Goal: Navigation & Orientation: Find specific page/section

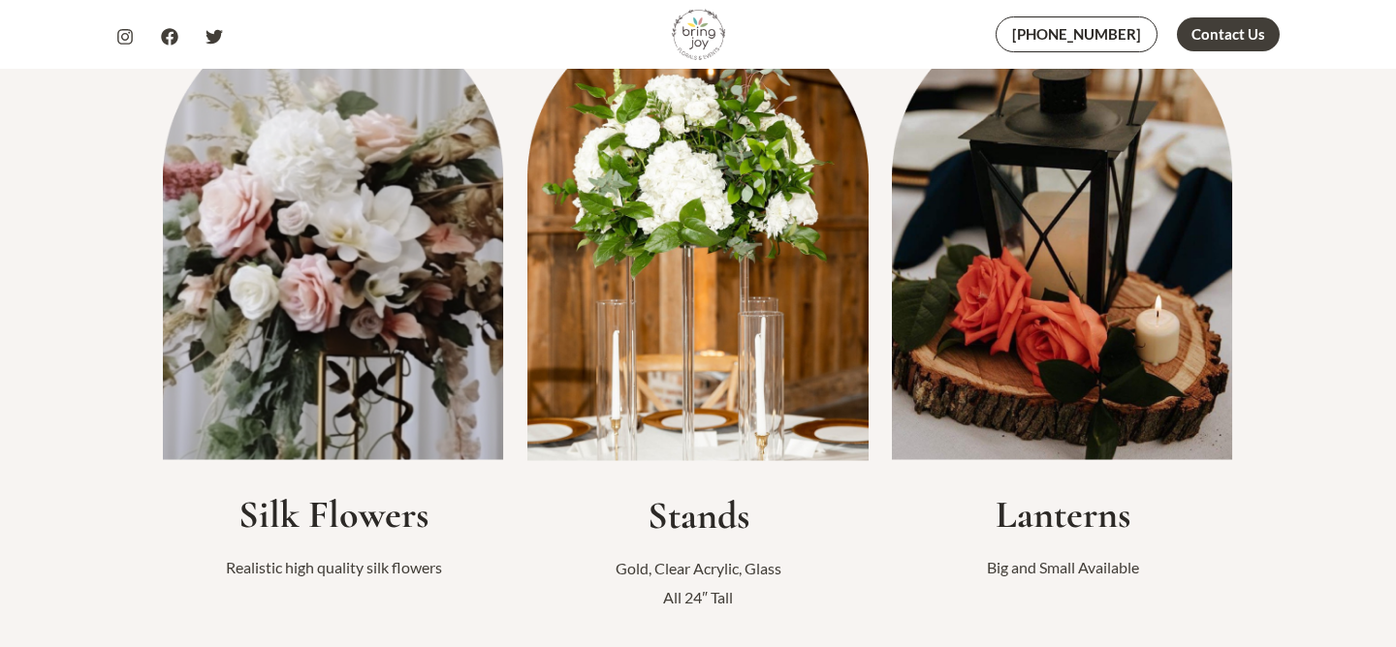
scroll to position [555, 0]
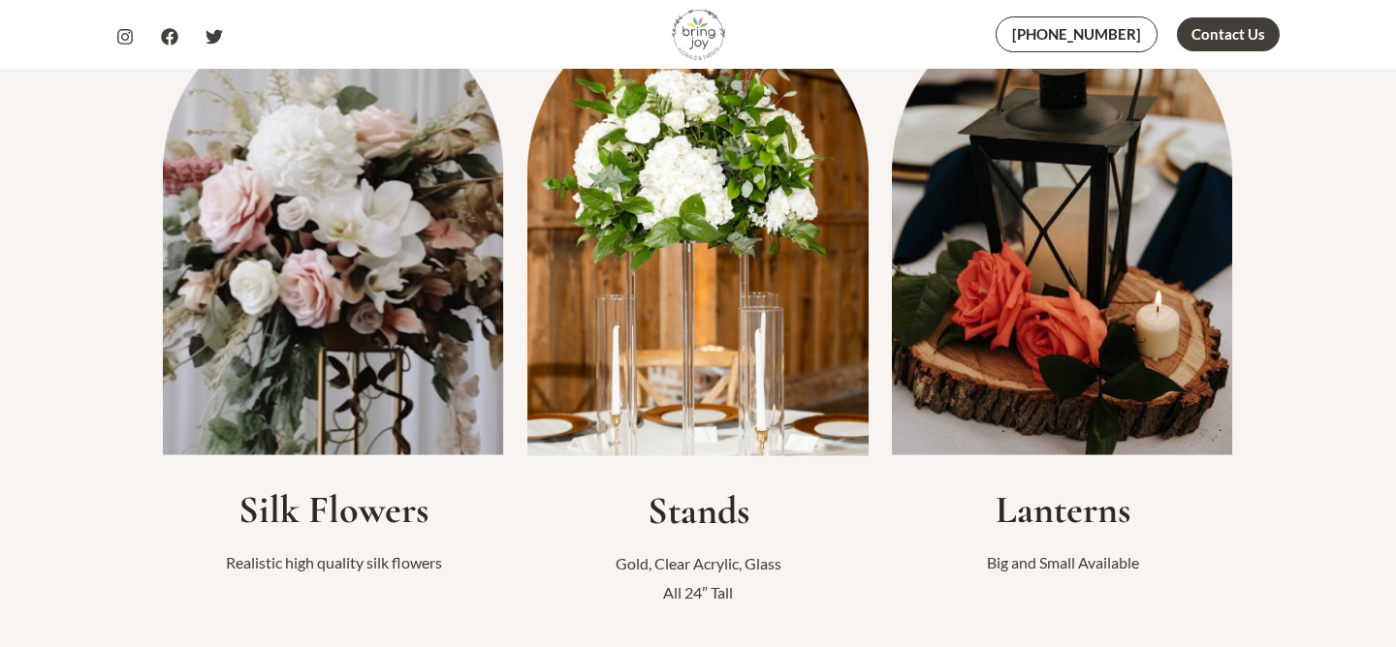
click at [251, 368] on img at bounding box center [333, 229] width 341 height 453
click at [289, 520] on h2 "Silk Flowers" at bounding box center [333, 510] width 341 height 47
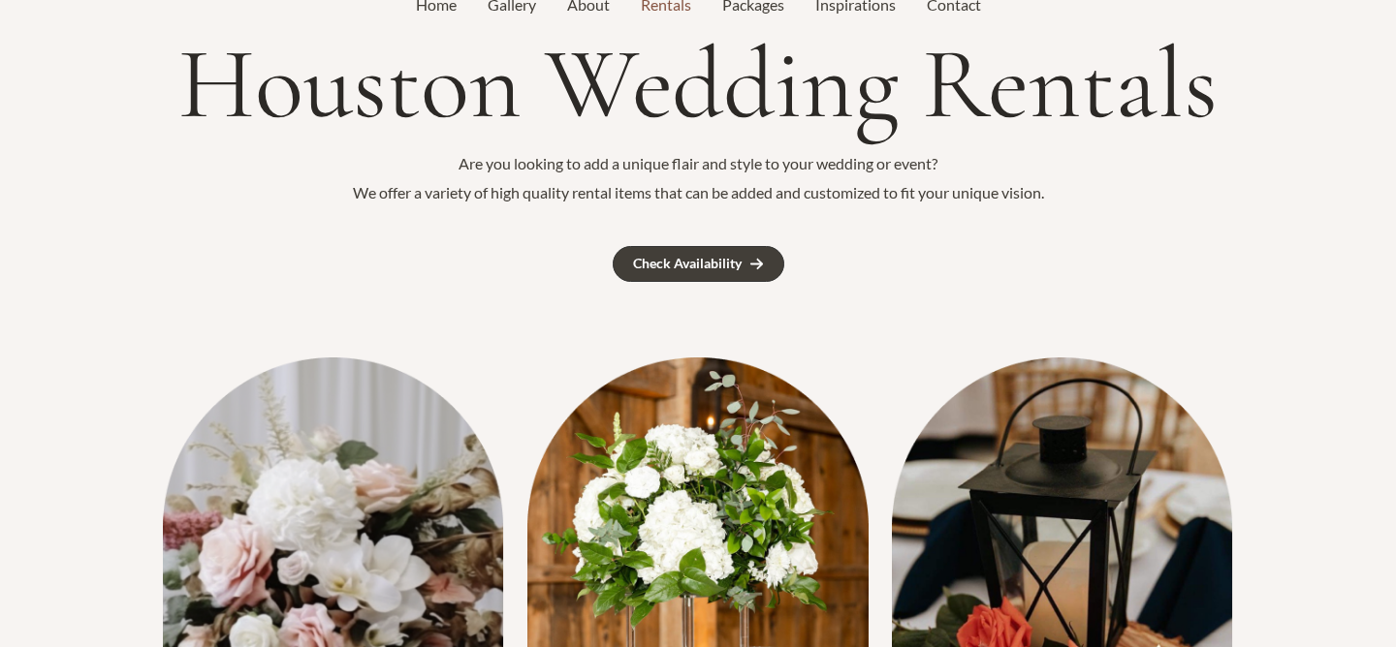
scroll to position [0, 0]
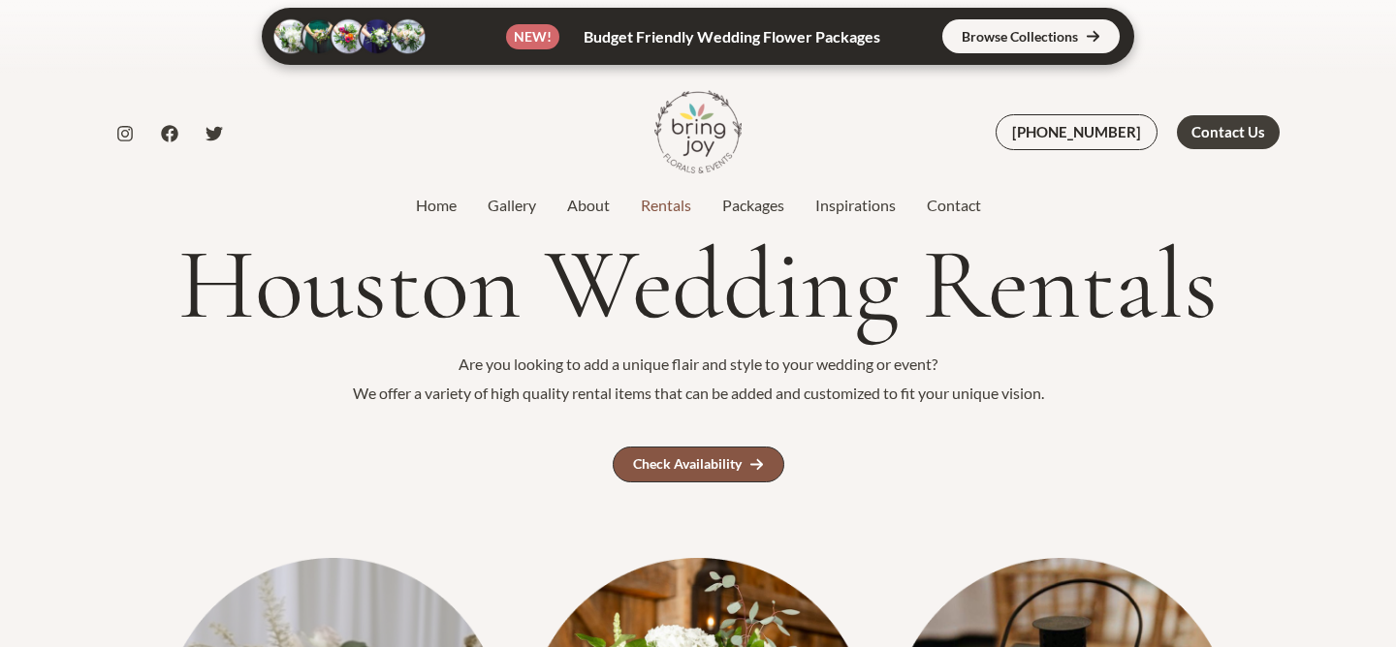
click at [672, 467] on div "Check Availability" at bounding box center [687, 464] width 109 height 14
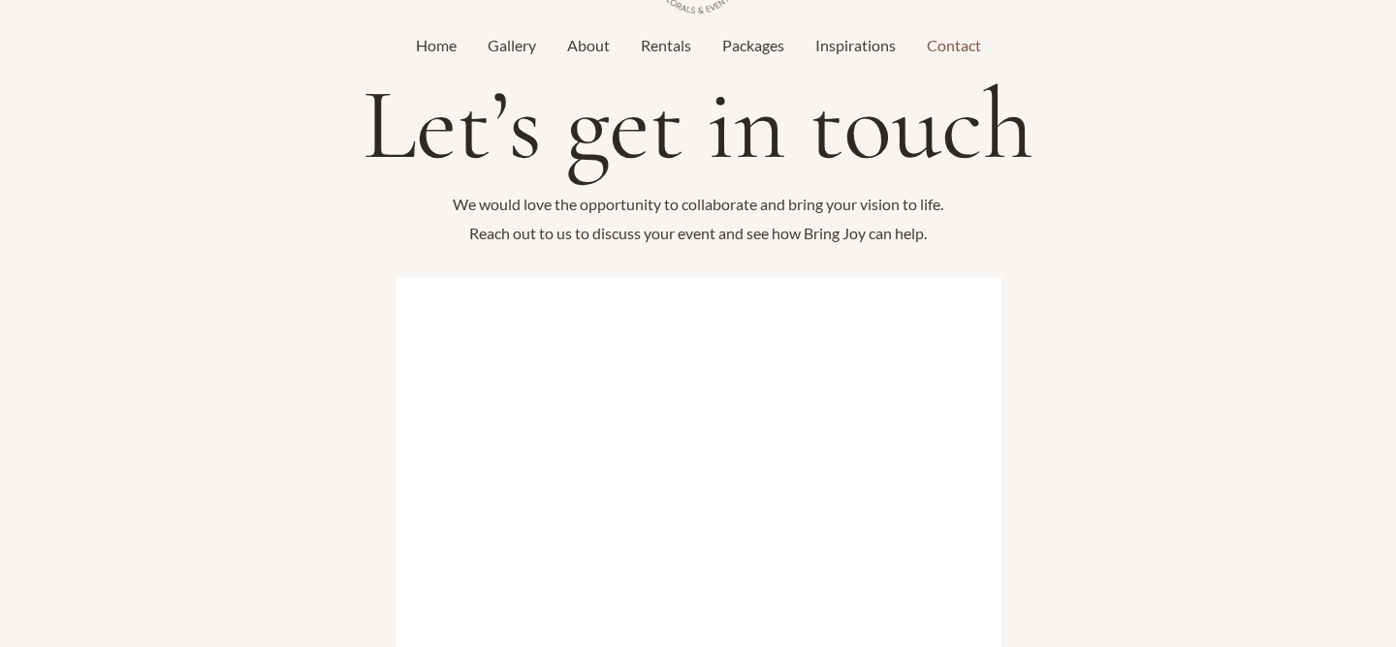
scroll to position [64, 0]
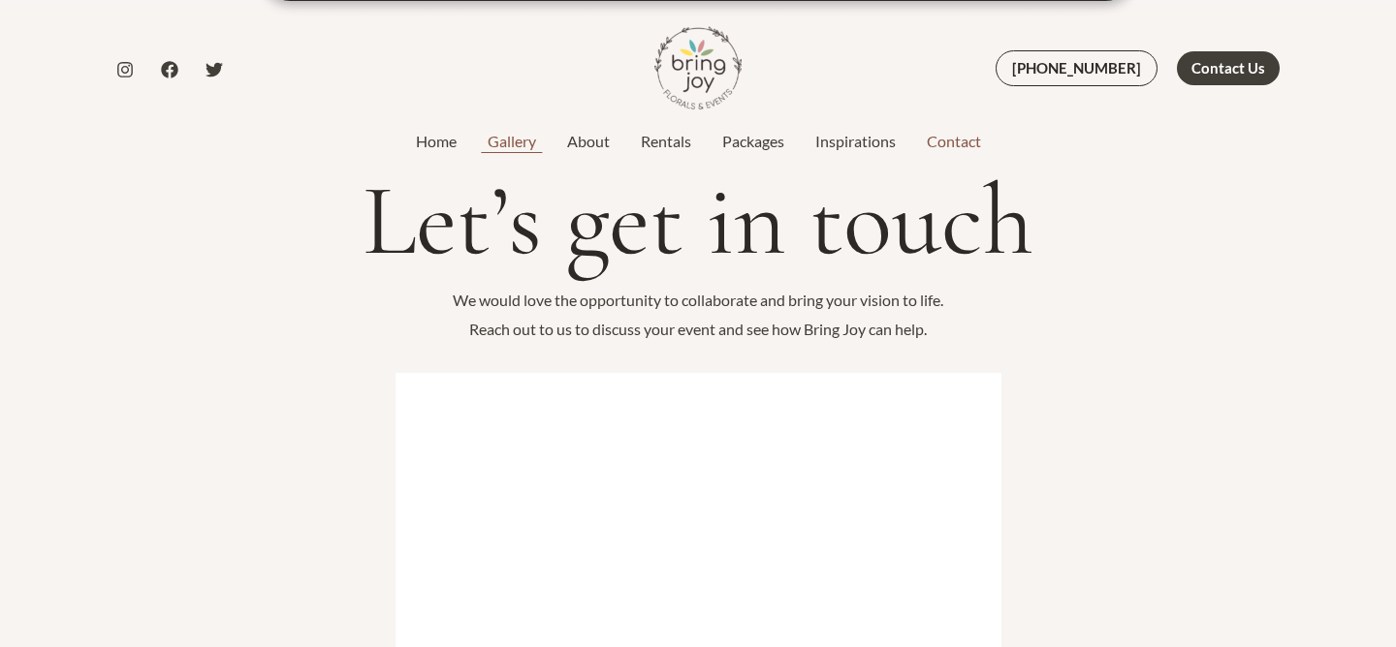
click at [504, 137] on link "Gallery" at bounding box center [511, 141] width 79 height 23
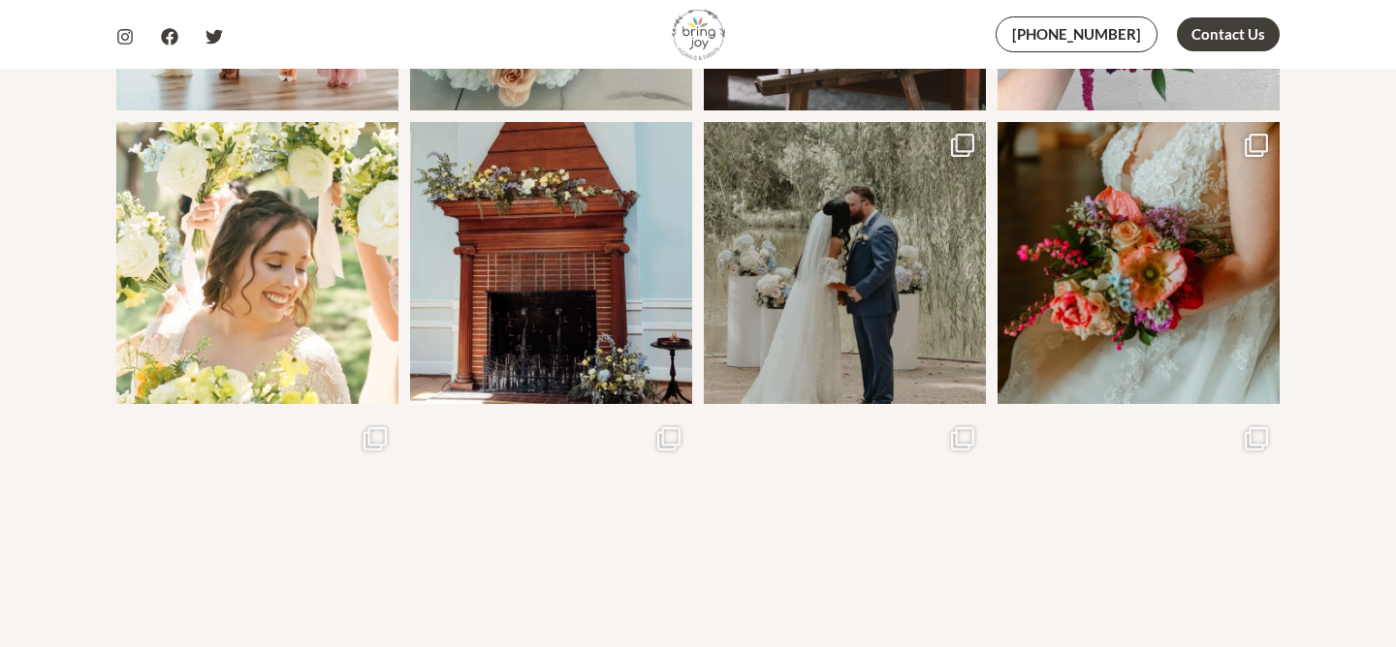
scroll to position [1321, 0]
